Goal: Task Accomplishment & Management: Use online tool/utility

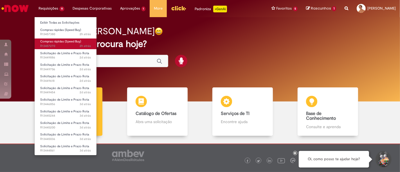
click at [66, 43] on span "Compras rápidas (Speed Buy)" at bounding box center [60, 41] width 41 height 4
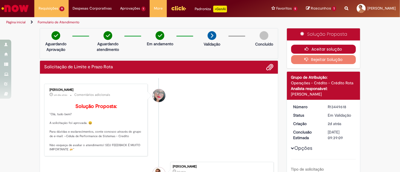
click at [319, 50] on button "Aceitar solução" at bounding box center [323, 49] width 65 height 9
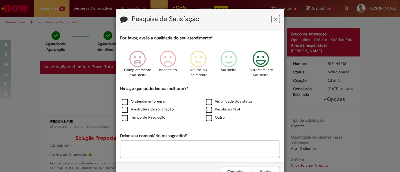
click at [258, 64] on icon "Feedback" at bounding box center [261, 59] width 21 height 17
click at [141, 102] on label "O atendimento em si" at bounding box center [144, 101] width 44 height 5
click at [142, 108] on label "A estrutura da solicitação" at bounding box center [148, 109] width 52 height 5
click at [142, 116] on label "Tempo de Resolução" at bounding box center [144, 117] width 44 height 5
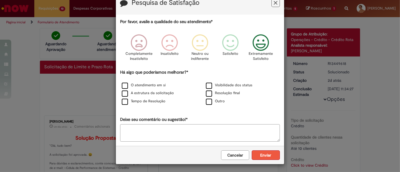
click at [258, 153] on button "Enviar" at bounding box center [266, 156] width 28 height 10
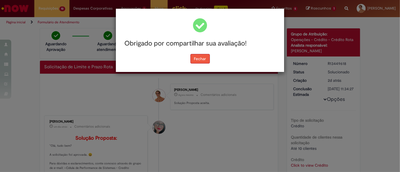
click at [197, 57] on button "Fechar" at bounding box center [200, 59] width 19 height 10
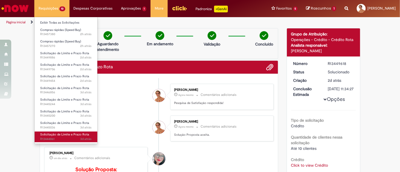
click at [82, 138] on span "3d atrás" at bounding box center [86, 139] width 11 height 4
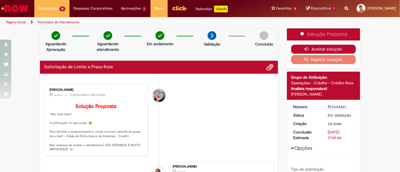
click at [307, 48] on icon "button" at bounding box center [308, 49] width 7 height 4
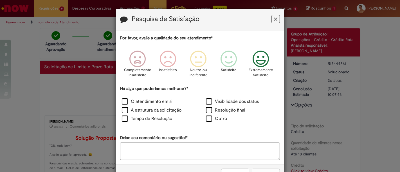
click at [260, 67] on icon "Feedback" at bounding box center [261, 59] width 21 height 17
click at [165, 97] on div "Há algo que poderíamos melhorar?* O atendimento em si Visibilidade dos status A…" at bounding box center [200, 105] width 160 height 38
click at [160, 101] on label "O atendimento em si" at bounding box center [147, 102] width 51 height 6
click at [152, 108] on label "A estrutura da solicitação" at bounding box center [152, 110] width 60 height 6
click at [148, 119] on label "Tempo de Resolução" at bounding box center [147, 119] width 50 height 6
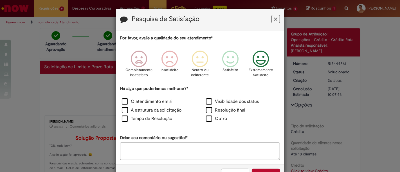
scroll to position [18, 0]
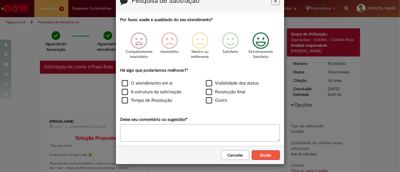
click at [272, 156] on button "Enviar" at bounding box center [266, 156] width 28 height 10
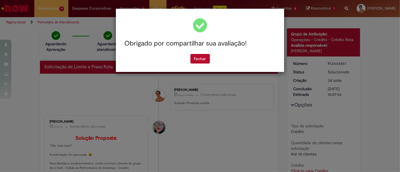
scroll to position [0, 0]
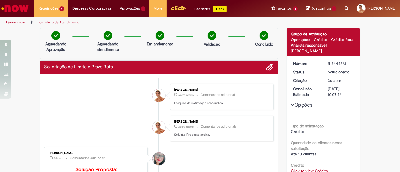
click at [0, 0] on span "Solicitação de Limite e Prazo Rota" at bounding box center [0, 0] width 0 height 0
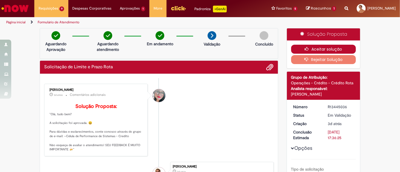
click at [298, 52] on button "Aceitar solução" at bounding box center [323, 49] width 65 height 9
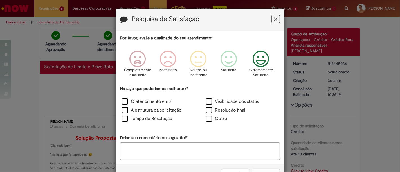
click at [255, 73] on p "Extremamente Satisfeito" at bounding box center [261, 73] width 24 height 10
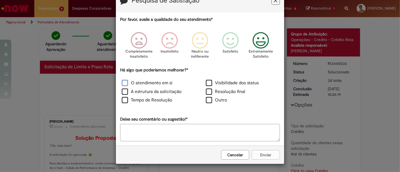
click at [153, 81] on label "O atendimento em si" at bounding box center [147, 83] width 51 height 6
click at [152, 92] on label "A estrutura da solicitação" at bounding box center [152, 92] width 60 height 6
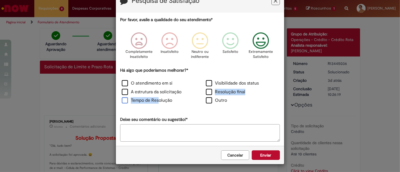
drag, startPoint x: 155, startPoint y: 96, endPoint x: 156, endPoint y: 100, distance: 3.8
click at [156, 100] on div "O atendimento em si Visibilidade dos status A estrutura da solicitação Resoluçã…" at bounding box center [200, 93] width 168 height 26
click at [156, 100] on label "Tempo de Resolução" at bounding box center [147, 100] width 50 height 6
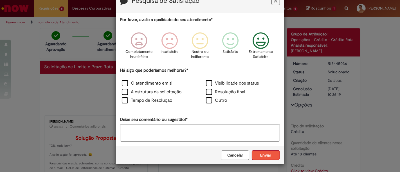
click at [265, 155] on button "Enviar" at bounding box center [266, 156] width 28 height 10
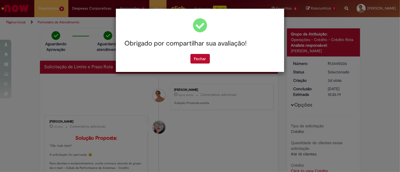
scroll to position [0, 0]
click at [205, 61] on button "Fechar" at bounding box center [200, 59] width 19 height 10
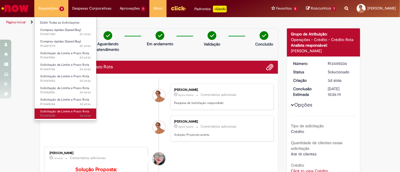
click at [68, 111] on span "Solicitação de Limite e Prazo Rota" at bounding box center [64, 112] width 49 height 4
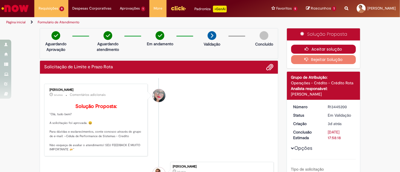
click at [317, 47] on button "Aceitar solução" at bounding box center [323, 49] width 65 height 9
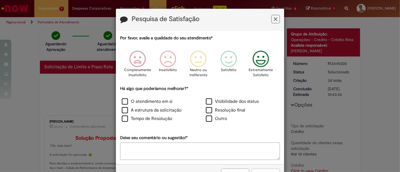
click at [262, 60] on icon "Feedback" at bounding box center [261, 59] width 21 height 17
click at [137, 104] on label "O atendimento em si" at bounding box center [147, 102] width 51 height 6
click at [132, 110] on label "A estrutura da solicitação" at bounding box center [152, 110] width 60 height 6
click at [132, 121] on label "Tempo de Resolução" at bounding box center [147, 119] width 50 height 6
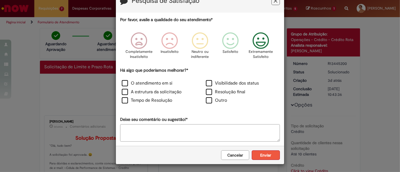
click at [272, 157] on button "Enviar" at bounding box center [266, 156] width 28 height 10
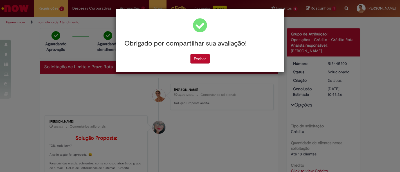
click at [229, 117] on div "Obrigado por compartilhar sua avaliação! Fechar" at bounding box center [200, 86] width 400 height 172
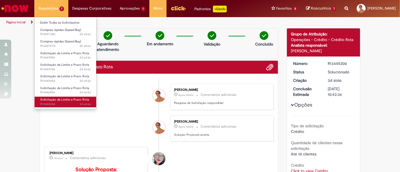
click at [68, 100] on span "Solicitação de Limite e Prazo Rota" at bounding box center [64, 100] width 49 height 4
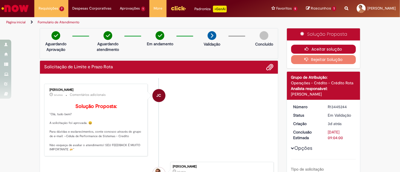
click at [321, 49] on button "Aceitar solução" at bounding box center [323, 49] width 65 height 9
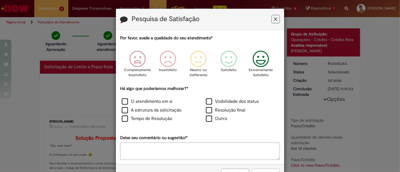
click at [264, 61] on icon "Feedback" at bounding box center [261, 59] width 21 height 17
click at [160, 99] on div "O atendimento em si" at bounding box center [158, 102] width 84 height 9
click at [157, 100] on label "O atendimento em si" at bounding box center [147, 102] width 51 height 6
click at [147, 109] on label "A estrutura da solicitação" at bounding box center [152, 110] width 60 height 6
click at [143, 120] on label "Tempo de Resolução" at bounding box center [147, 119] width 50 height 6
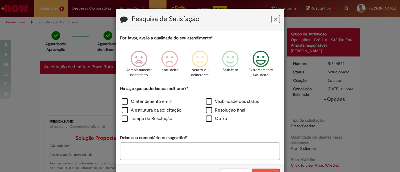
click at [255, 171] on button "Enviar" at bounding box center [266, 174] width 28 height 10
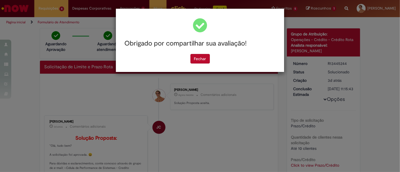
click at [228, 151] on div "Obrigado por compartilhar sua avaliação! Fechar" at bounding box center [200, 86] width 400 height 172
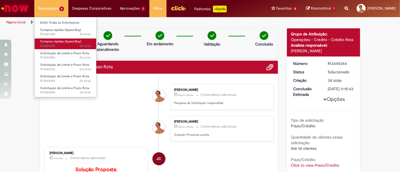
click at [63, 46] on span "3h atrás 3 horas atrás R13457270" at bounding box center [65, 46] width 51 height 5
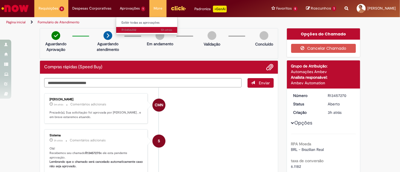
click at [130, 30] on span "5h atrás 5 horas atrás R13456202" at bounding box center [147, 30] width 51 height 5
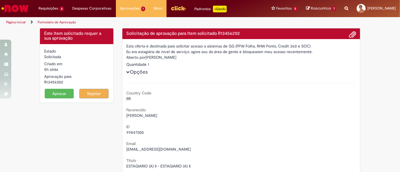
click at [62, 96] on button "Aprovar" at bounding box center [59, 94] width 29 height 10
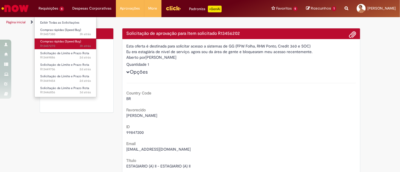
click at [58, 46] on span "3h atrás 3 horas atrás R13457270" at bounding box center [65, 46] width 51 height 5
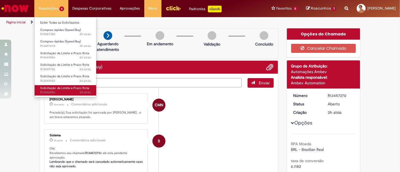
click at [67, 86] on span "Solicitação de Limite e Prazo Rota" at bounding box center [64, 88] width 49 height 4
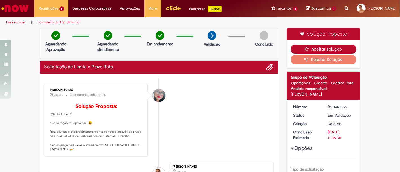
click at [302, 51] on button "Aceitar solução" at bounding box center [323, 49] width 65 height 9
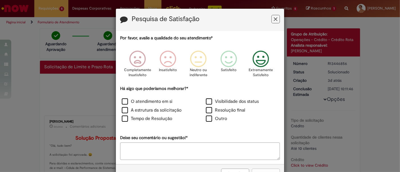
click at [264, 65] on icon "Feedback" at bounding box center [261, 59] width 21 height 17
click at [143, 102] on label "O atendimento em si" at bounding box center [147, 102] width 51 height 6
click at [147, 114] on div "A estrutura da solicitação" at bounding box center [158, 111] width 83 height 8
click at [157, 111] on label "A estrutura da solicitação" at bounding box center [152, 110] width 60 height 6
click at [156, 115] on div "A estrutura da solicitação" at bounding box center [158, 111] width 83 height 8
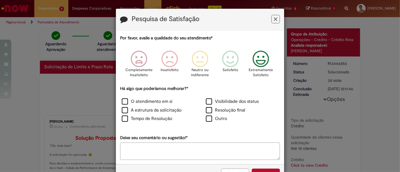
scroll to position [19, 0]
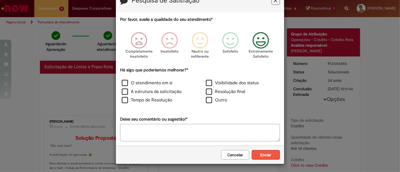
click at [268, 156] on button "Enviar" at bounding box center [266, 155] width 28 height 10
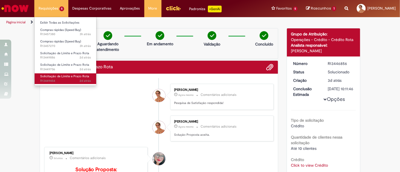
click at [78, 80] on span "2d atrás 2 dias atrás R13449454" at bounding box center [65, 81] width 51 height 5
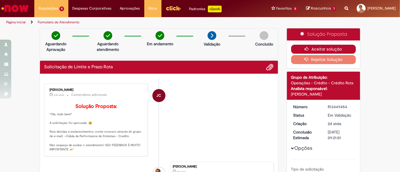
click at [332, 48] on button "Aceitar solução" at bounding box center [323, 49] width 65 height 9
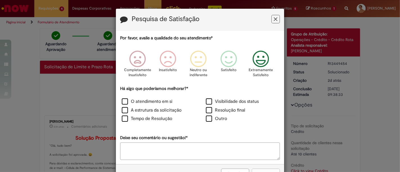
click at [258, 58] on icon "Feedback" at bounding box center [261, 59] width 21 height 17
click at [140, 102] on label "O atendimento em si" at bounding box center [147, 102] width 51 height 6
click at [140, 106] on div "O atendimento em si Visibilidade dos status A estrutura da solicitação Resoluçã…" at bounding box center [200, 111] width 168 height 26
click at [141, 108] on label "A estrutura da solicitação" at bounding box center [152, 110] width 60 height 6
click at [153, 125] on div "Por favor, avalie a qualidade do seu atendimento* Completamente Insatisfeito In…" at bounding box center [200, 97] width 160 height 125
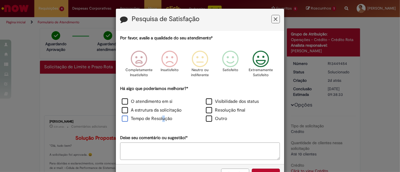
click at [161, 121] on label "Tempo de Resolução" at bounding box center [147, 119] width 50 height 6
click at [276, 168] on div "Cancelar Enviar" at bounding box center [200, 173] width 168 height 18
click at [272, 168] on div "Cancelar Enviar" at bounding box center [200, 173] width 168 height 18
click at [270, 170] on button "Enviar" at bounding box center [266, 174] width 28 height 10
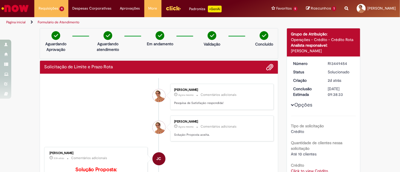
click at [70, 92] on li "Alrino Alves Da Silva Junior Agora mesmo Agora mesmo Comentários adicionais Pes…" at bounding box center [159, 97] width 230 height 26
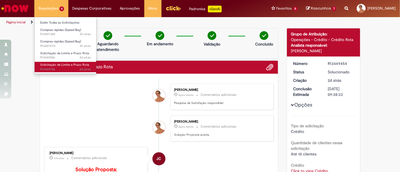
click at [64, 65] on span "Solicitação de Limite e Prazo Rota" at bounding box center [64, 65] width 49 height 4
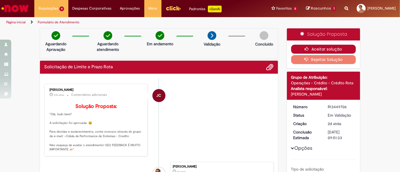
click at [305, 48] on icon "button" at bounding box center [308, 49] width 7 height 4
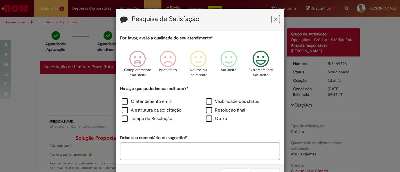
click at [259, 61] on icon "Feedback" at bounding box center [261, 59] width 21 height 17
drag, startPoint x: 156, startPoint y: 103, endPoint x: 146, endPoint y: 115, distance: 15.2
click at [146, 115] on div "O atendimento em si Visibilidade dos status A estrutura da solicitação Resoluçã…" at bounding box center [200, 111] width 168 height 26
click at [146, 115] on div "A estrutura da solicitação" at bounding box center [158, 111] width 83 height 8
click at [154, 96] on div "Há algo que poderíamos melhorar?* O atendimento em si Visibilidade dos status A…" at bounding box center [200, 105] width 160 height 38
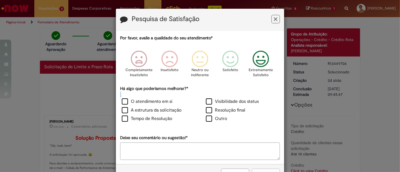
click at [154, 96] on div "Há algo que poderíamos melhorar?* O atendimento em si Visibilidade dos status A…" at bounding box center [200, 105] width 160 height 38
click at [142, 103] on label "O atendimento em si" at bounding box center [147, 102] width 51 height 6
click at [143, 112] on label "A estrutura da solicitação" at bounding box center [152, 110] width 60 height 6
click at [258, 170] on button "Enviar" at bounding box center [266, 174] width 28 height 10
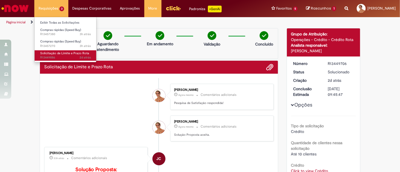
click at [68, 58] on span "2d atrás 2 dias atrás R13449886" at bounding box center [65, 57] width 51 height 5
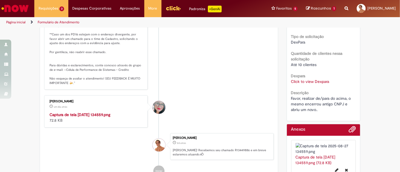
scroll to position [132, 0]
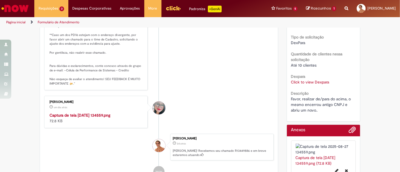
click at [297, 80] on link "Click to view Dexpara" at bounding box center [310, 82] width 38 height 5
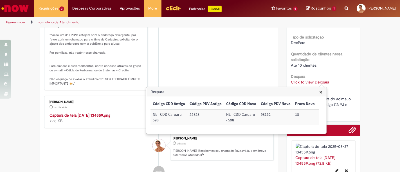
click at [193, 113] on td "55828" at bounding box center [206, 118] width 37 height 16
copy td "55828"
click at [265, 113] on td "98162" at bounding box center [276, 118] width 34 height 16
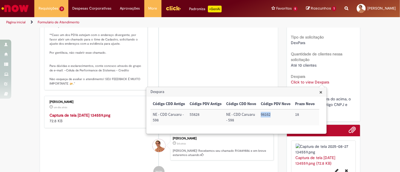
copy td "98162"
